Goal: Task Accomplishment & Management: Use online tool/utility

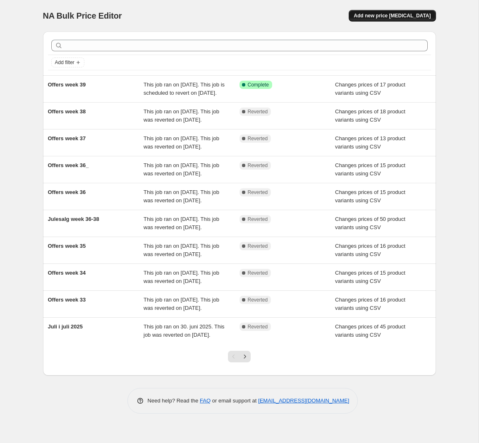
click at [395, 15] on span "Add new price [MEDICAL_DATA]" at bounding box center [392, 15] width 77 height 7
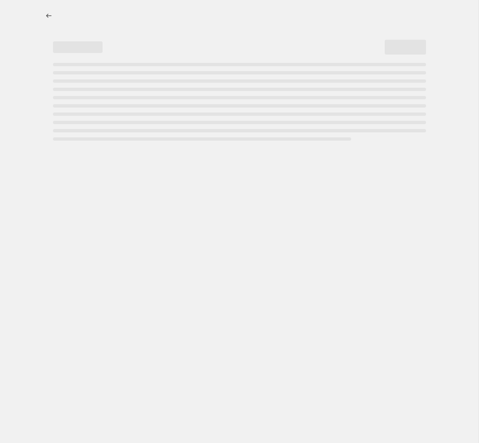
select select "percentage"
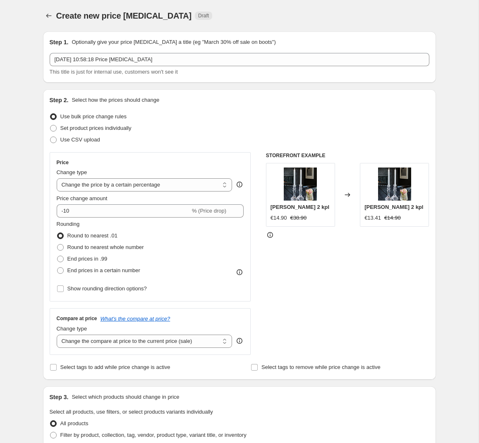
scroll to position [2, 0]
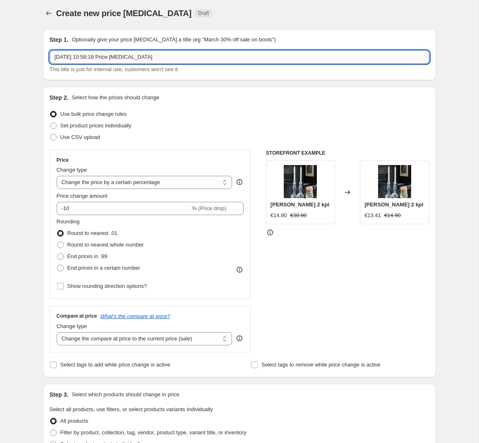
drag, startPoint x: 163, startPoint y: 60, endPoint x: -51, endPoint y: 58, distance: 213.8
click at [50, 58] on input "29. sep. 2025, 10:58:18 Price change job" at bounding box center [240, 56] width 380 height 13
type input "Offers week 40"
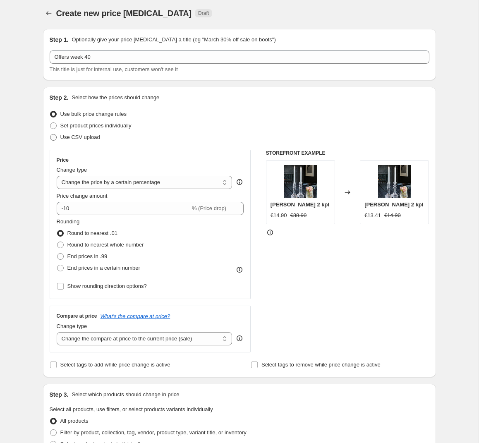
click at [54, 138] on span at bounding box center [53, 137] width 7 height 7
click at [50, 134] on input "Use CSV upload" at bounding box center [50, 134] width 0 height 0
radio input "true"
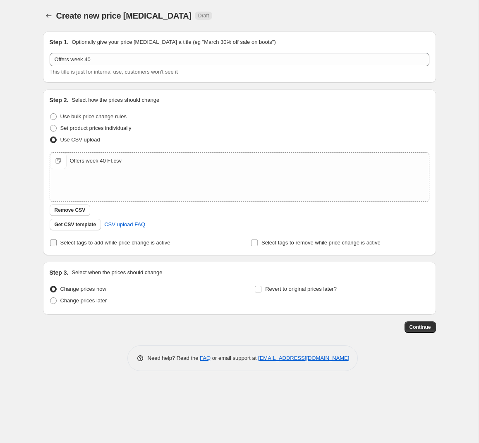
click at [53, 244] on input "Select tags to add while price change is active" at bounding box center [53, 242] width 7 height 7
checkbox input "true"
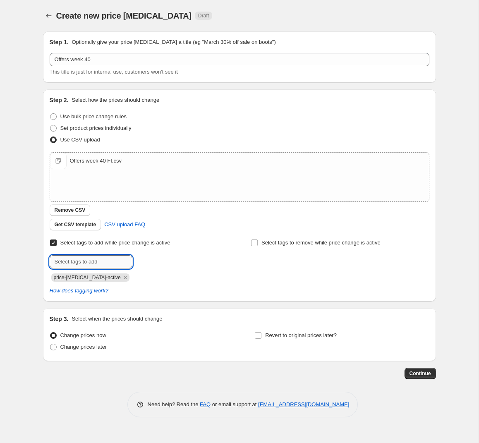
click at [88, 263] on input "text" at bounding box center [91, 261] width 83 height 13
type input "campaign_weekly"
click at [146, 260] on b "Add" at bounding box center [144, 261] width 10 height 6
click at [56, 346] on span at bounding box center [53, 347] width 7 height 7
click at [50, 344] on input "Change prices later" at bounding box center [50, 344] width 0 height 0
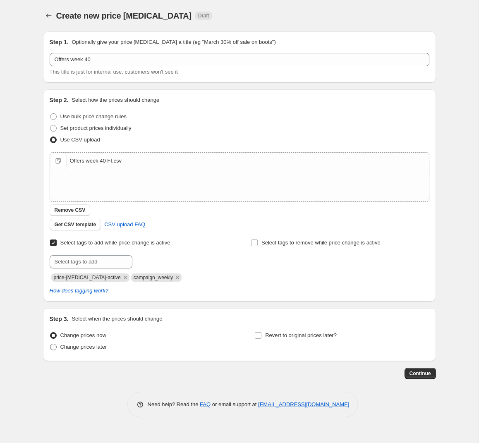
radio input "true"
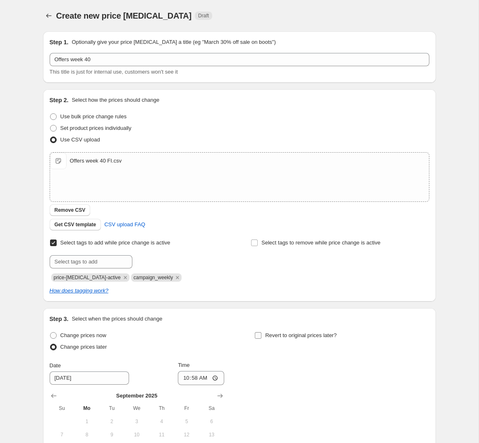
click at [261, 335] on input "Revert to original prices later?" at bounding box center [258, 335] width 7 height 7
checkbox input "true"
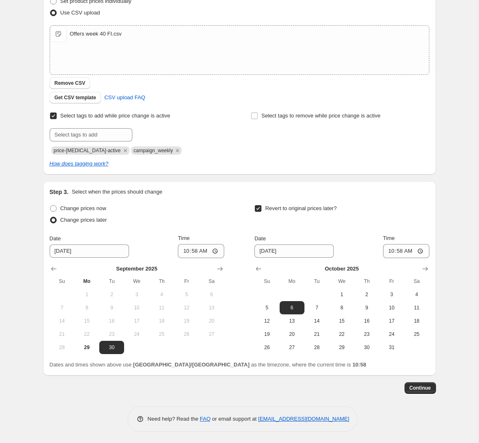
scroll to position [127, 0]
click at [85, 345] on span "29" at bounding box center [87, 347] width 18 height 7
type input "9/29/2025"
click at [206, 251] on input "10:58" at bounding box center [201, 251] width 46 height 14
type input "15:00"
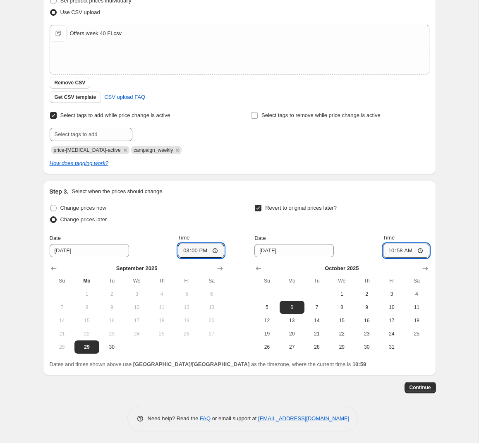
click at [406, 252] on input "10:58" at bounding box center [406, 251] width 46 height 14
type input "14:55"
click at [427, 387] on span "Continue" at bounding box center [420, 387] width 22 height 7
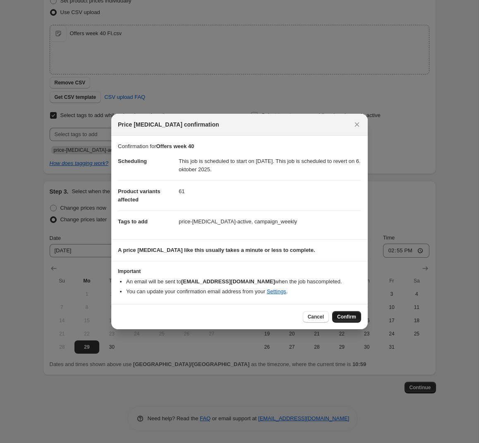
click at [349, 316] on span "Confirm" at bounding box center [346, 316] width 19 height 7
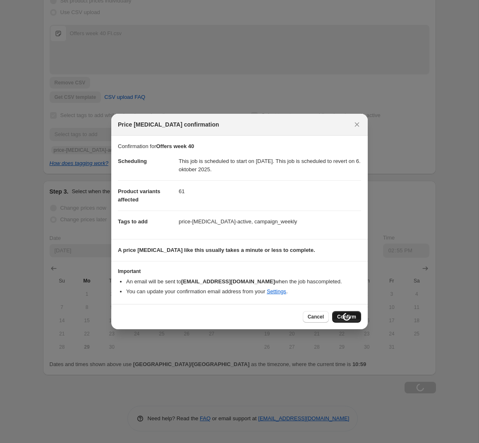
scroll to position [127, 0]
